Goal: Transaction & Acquisition: Purchase product/service

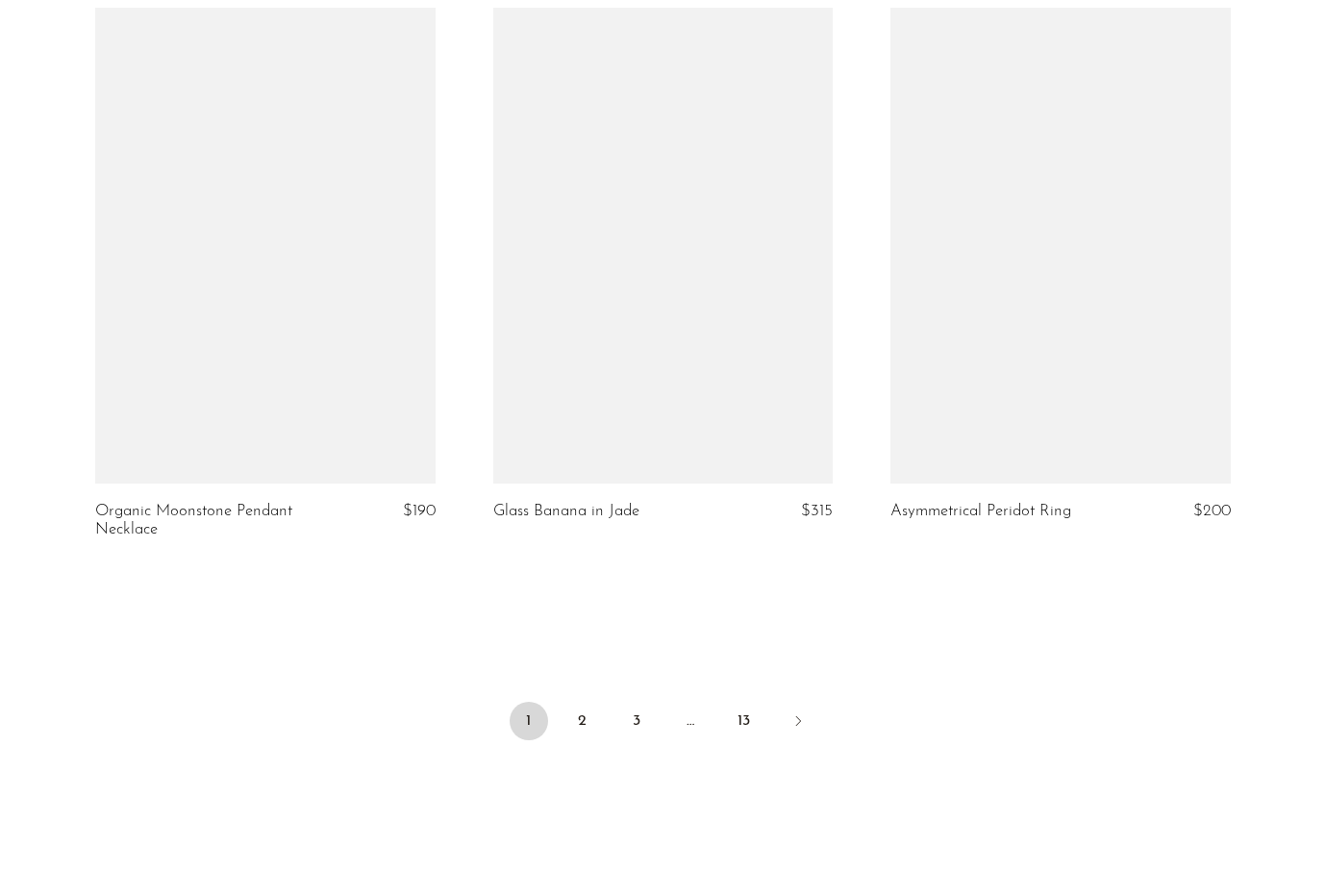
scroll to position [6517, 0]
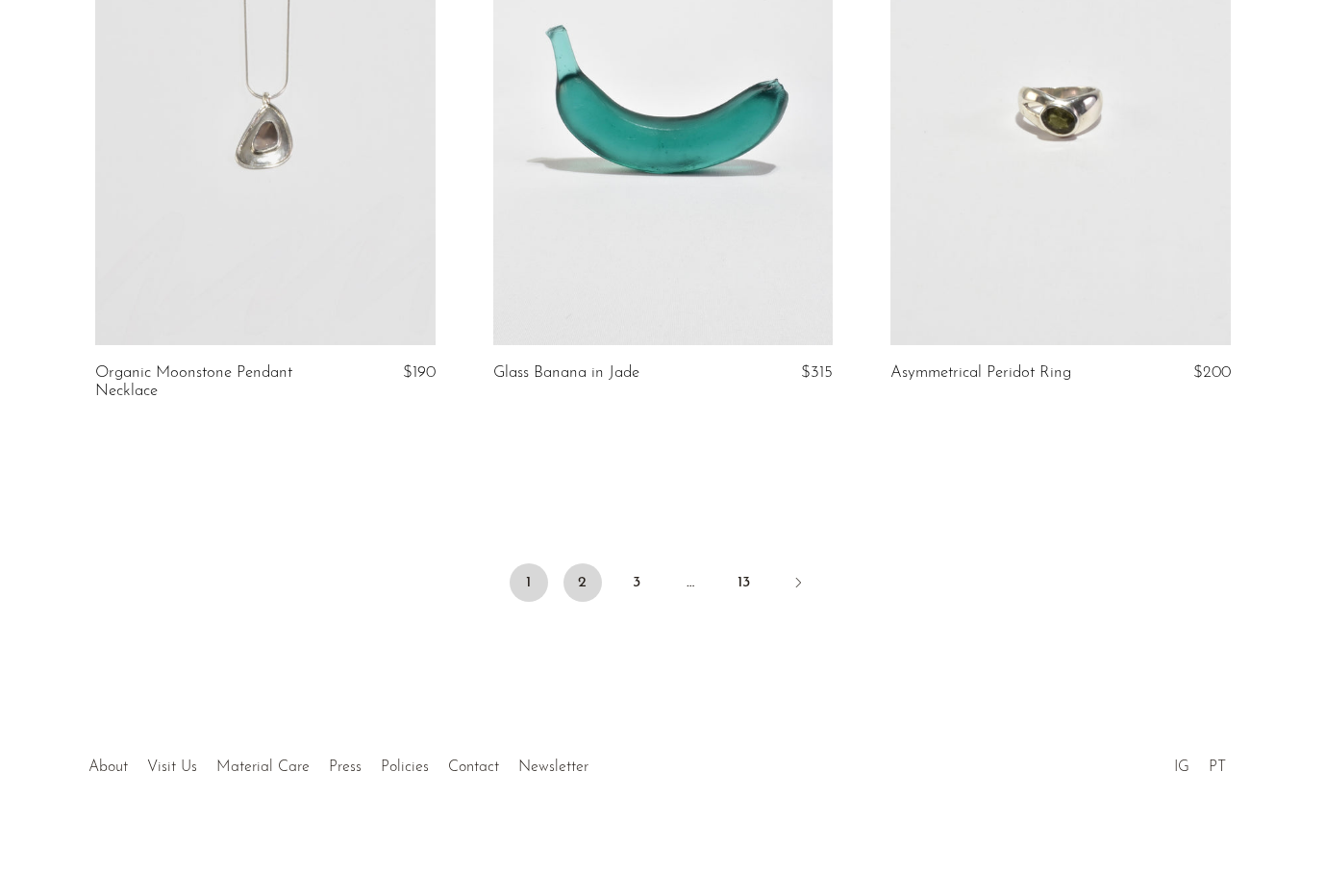
click at [582, 584] on link "2" at bounding box center [583, 583] width 39 height 39
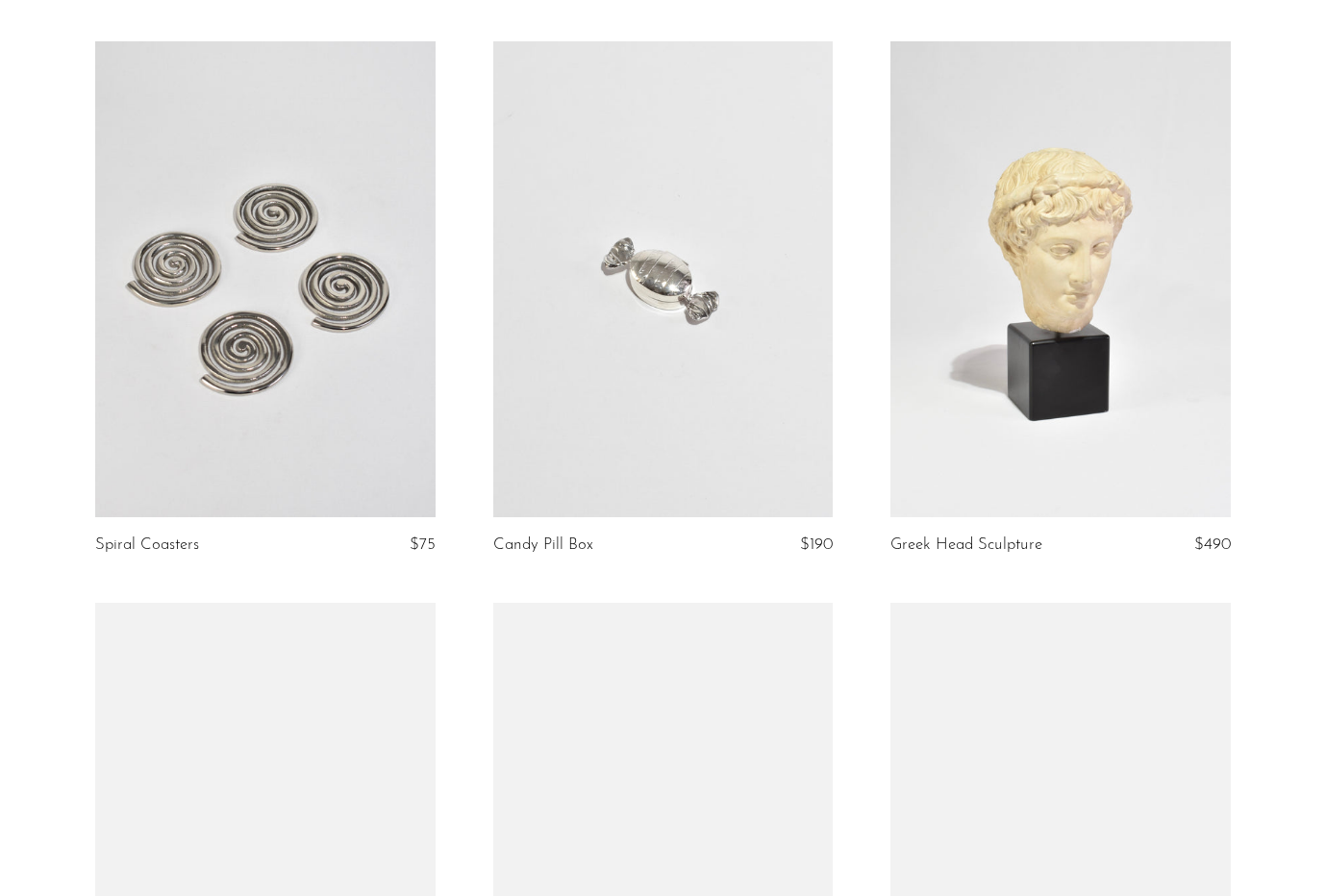
scroll to position [2739, 0]
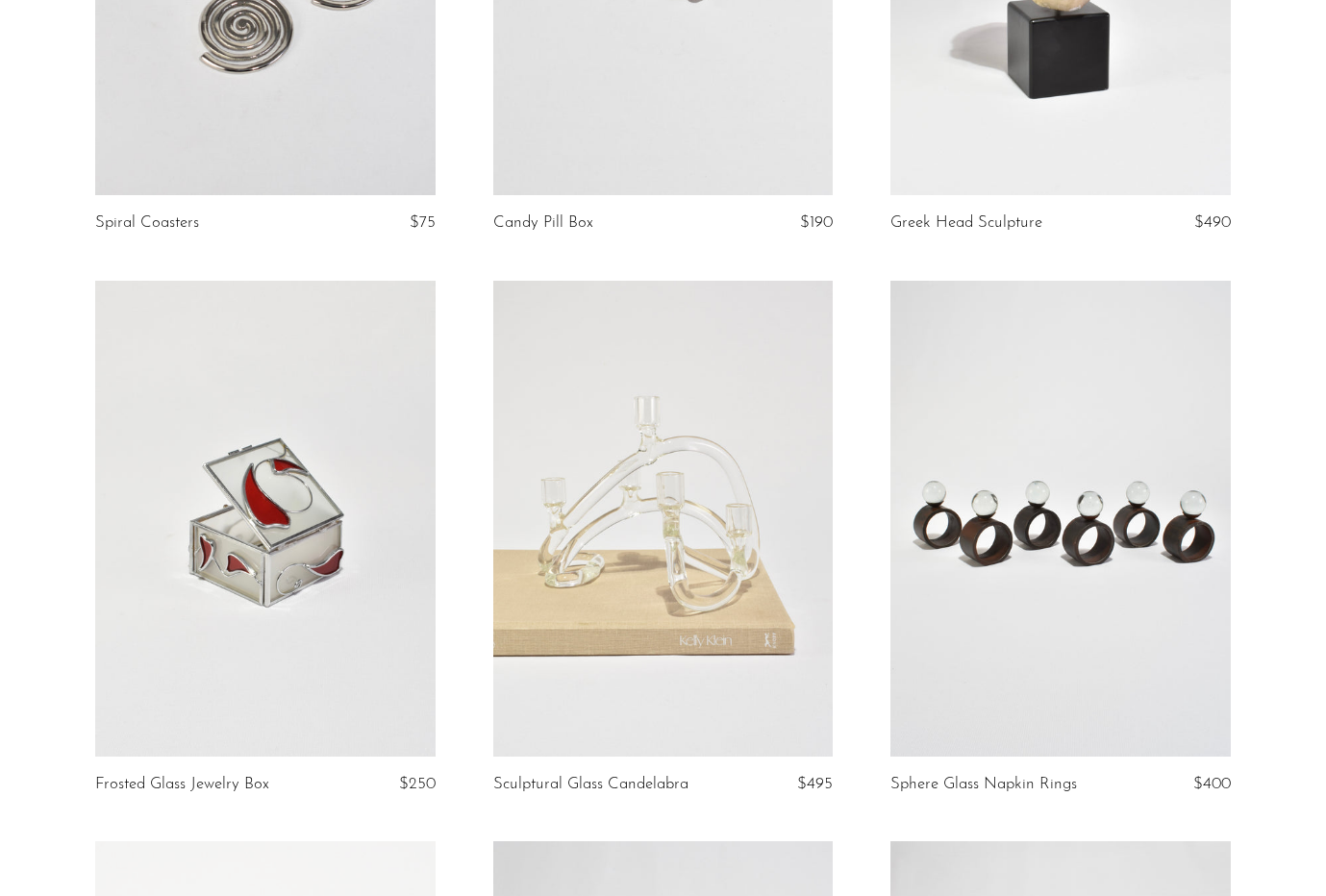
click at [1015, 577] on link at bounding box center [1061, 518] width 341 height 476
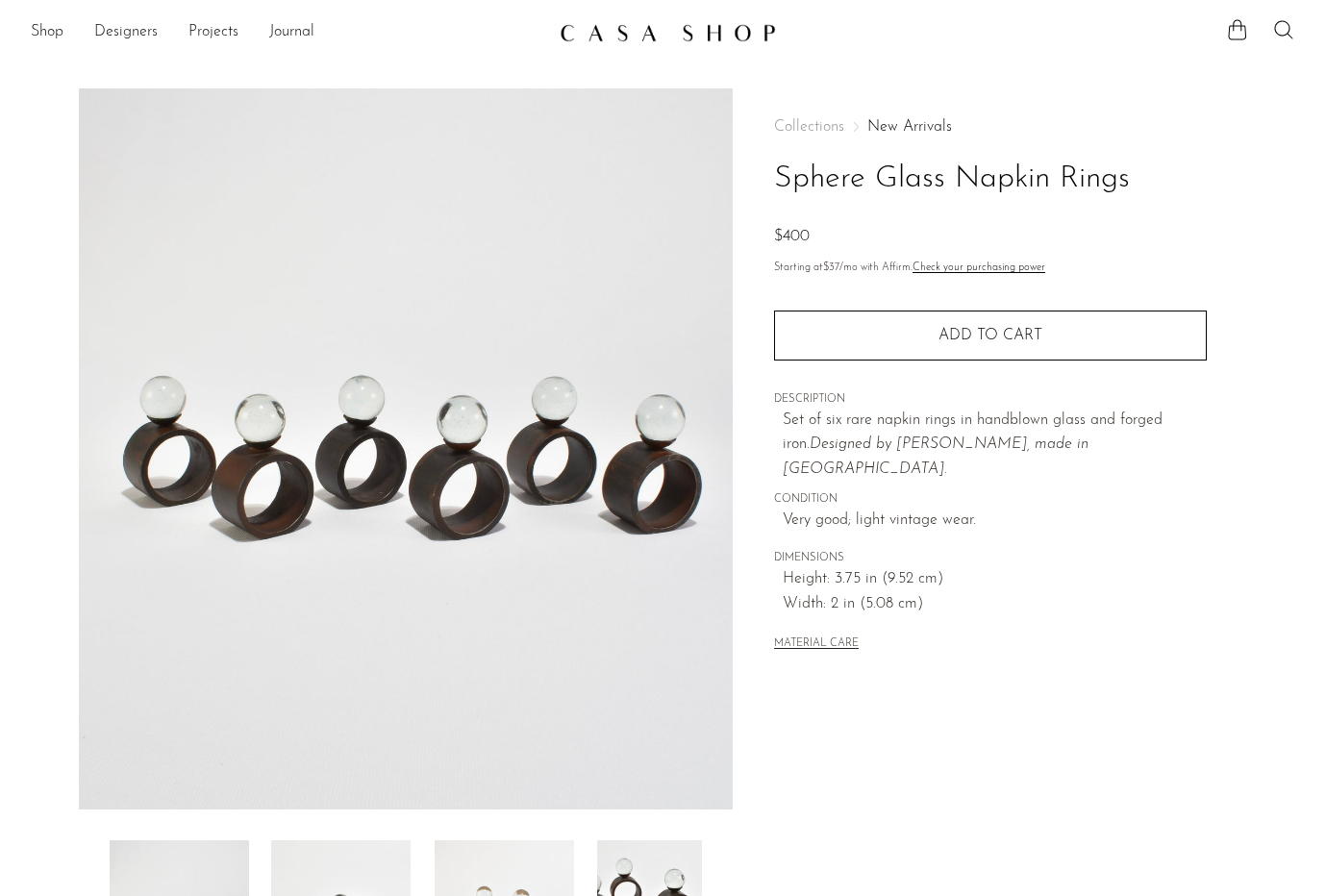
drag, startPoint x: 769, startPoint y: 166, endPoint x: 1147, endPoint y: 166, distance: 378.0
click at [1147, 166] on div "Collections New Arrivals Sphere Glass Napkin Rings $400 Starting at $37 /mo wit…" at bounding box center [989, 541] width 514 height 906
